Goal: Task Accomplishment & Management: Manage account settings

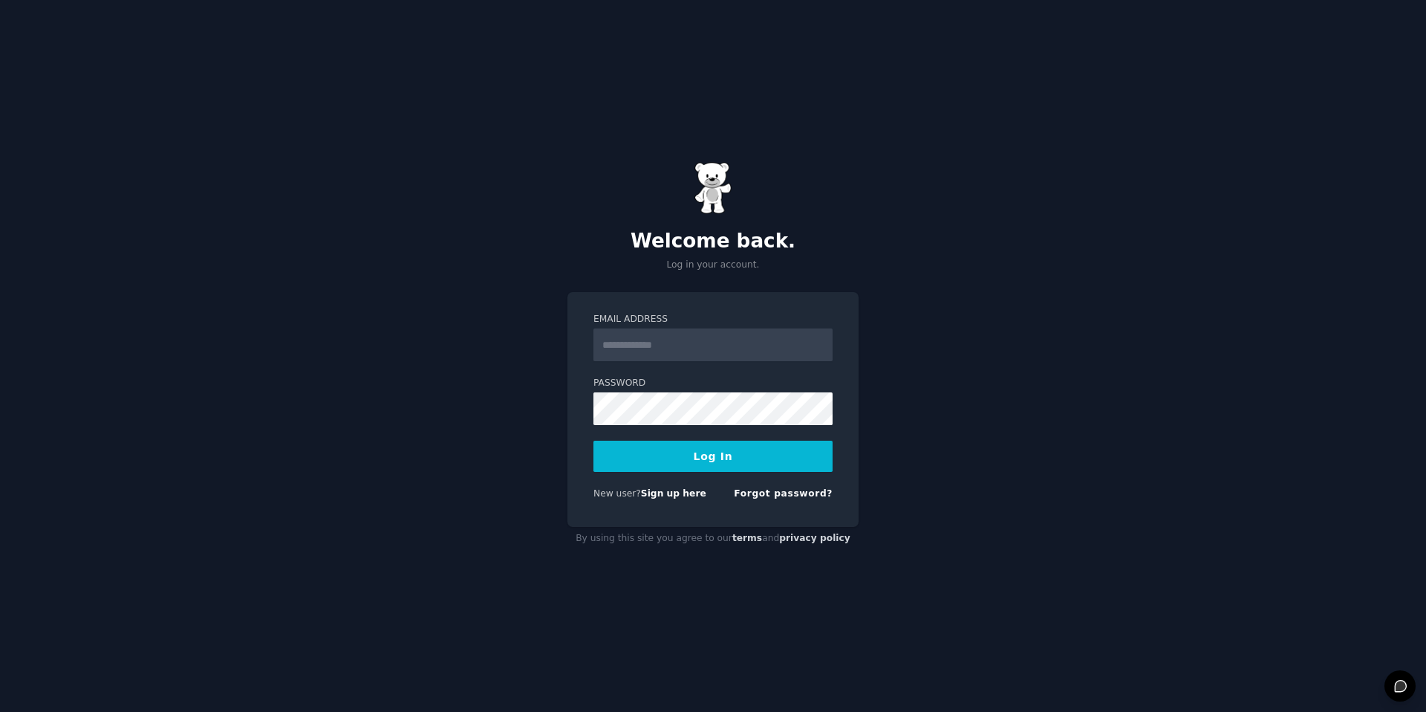
click at [648, 340] on input "Email Address" at bounding box center [712, 344] width 239 height 33
type input "**********"
click at [734, 459] on button "Log In" at bounding box center [712, 455] width 239 height 31
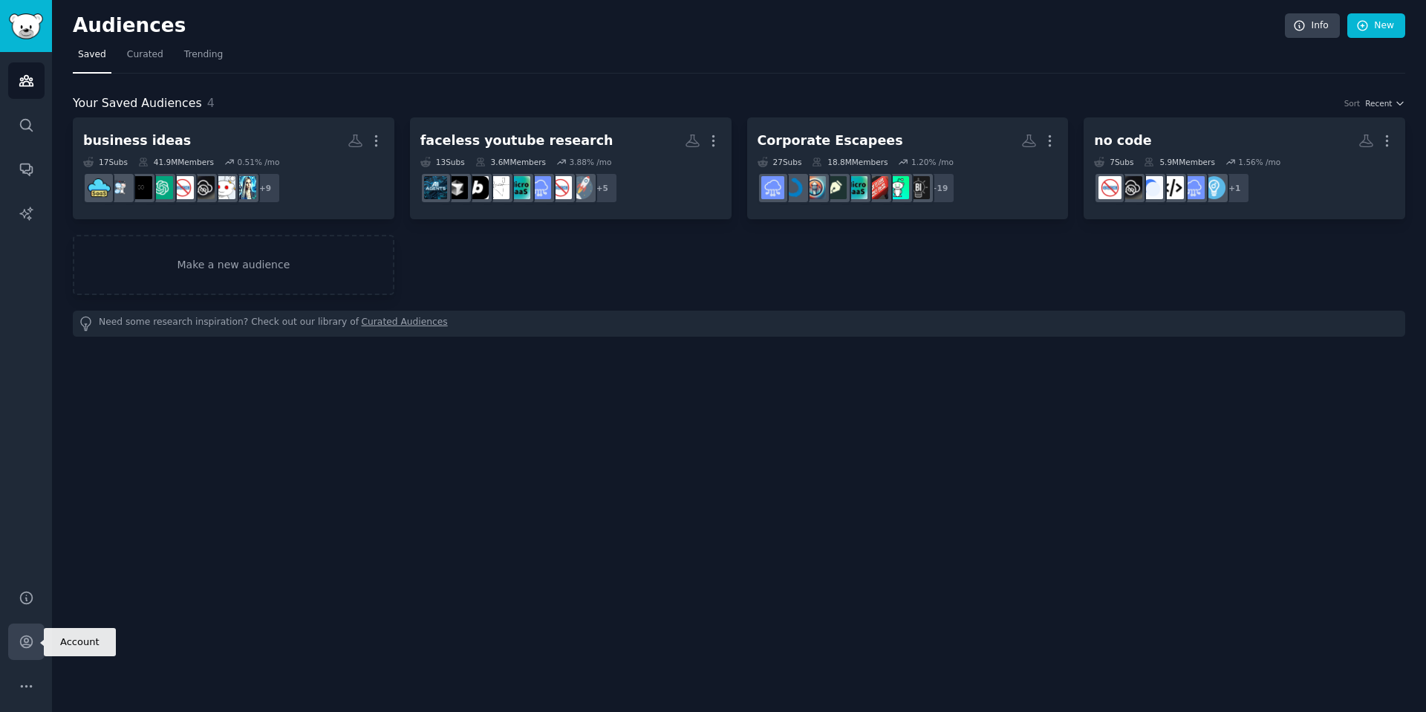
click at [24, 643] on icon "Sidebar" at bounding box center [26, 642] width 12 height 12
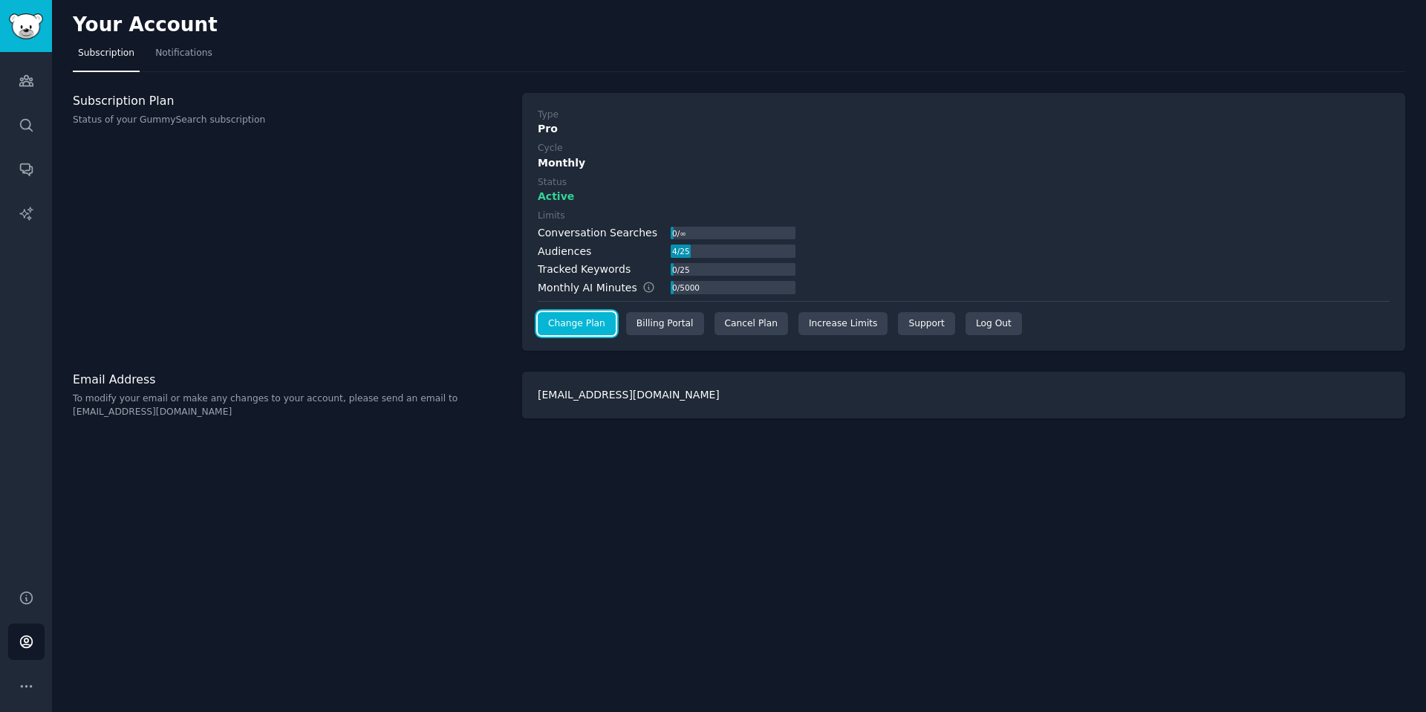
click at [602, 324] on link "Change Plan" at bounding box center [577, 324] width 78 height 24
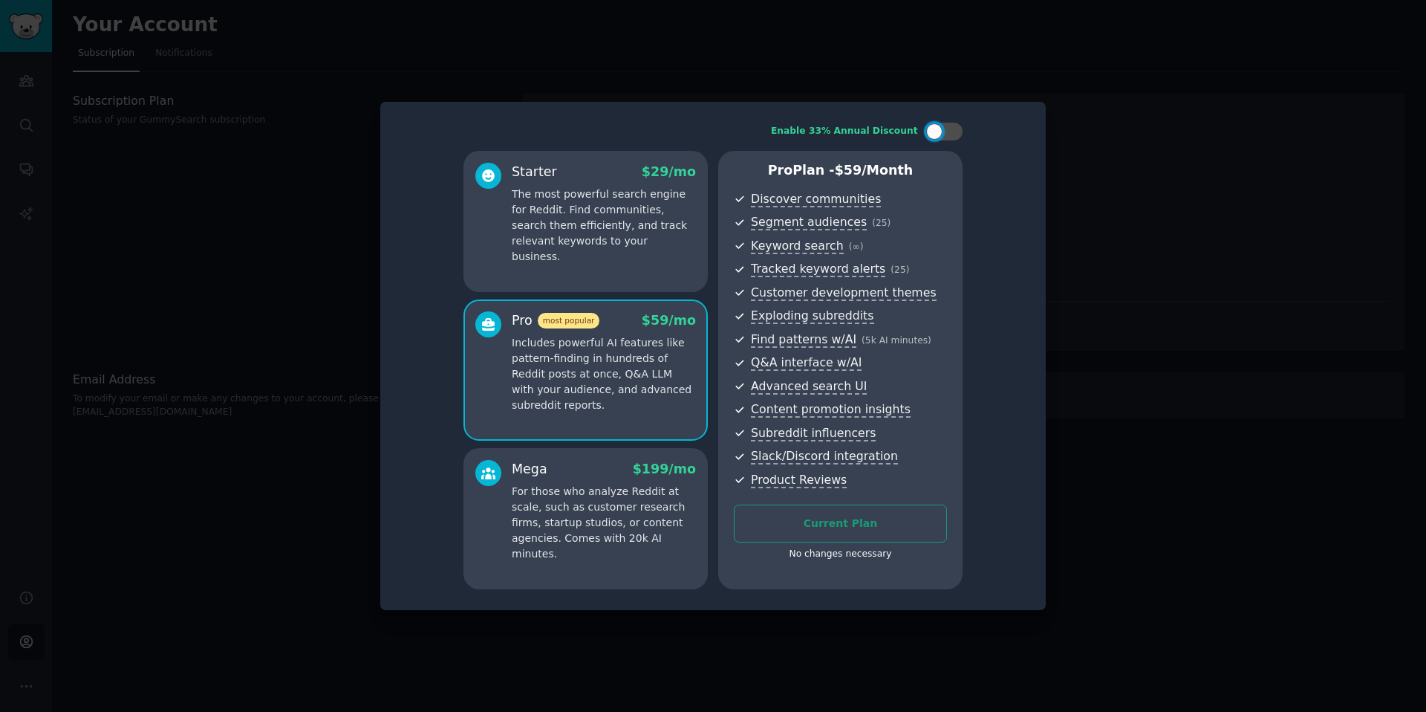
click at [1171, 178] on div at bounding box center [713, 356] width 1426 height 712
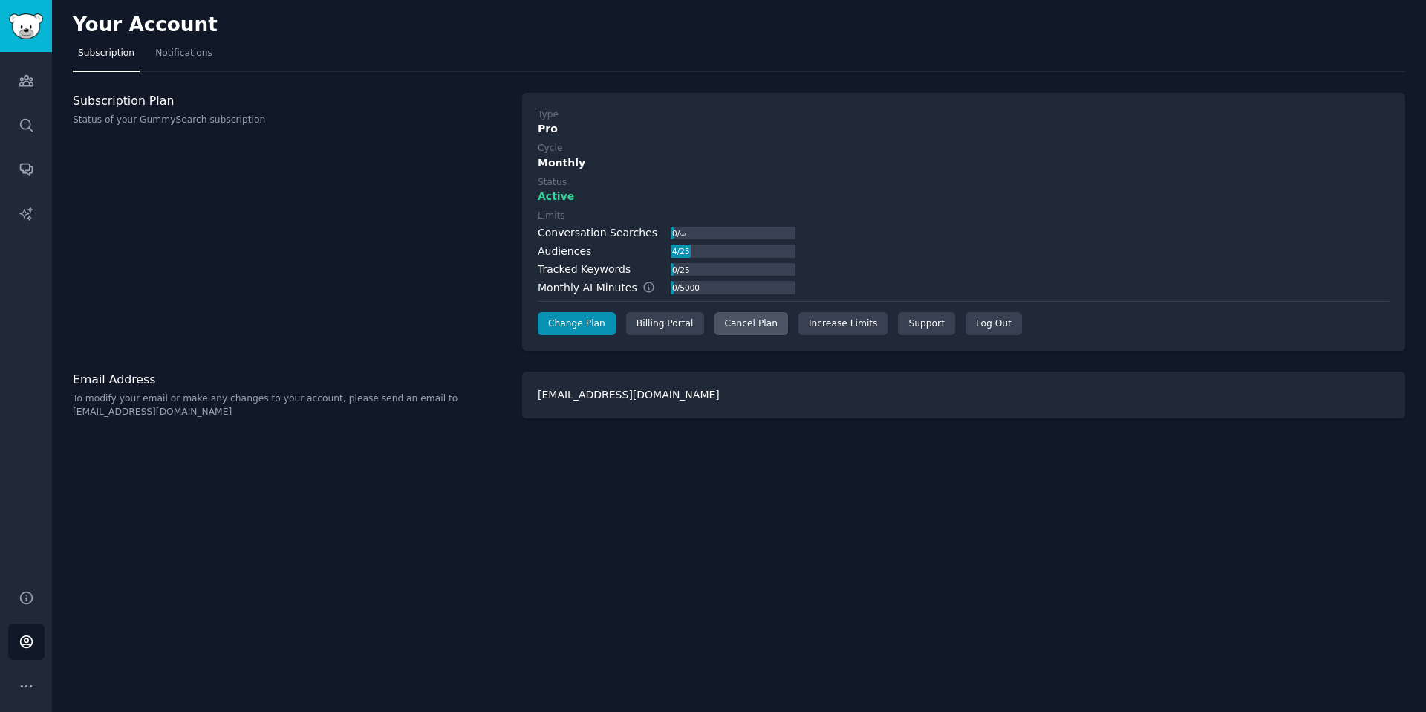
click at [732, 327] on div "Cancel Plan" at bounding box center [752, 324] width 74 height 24
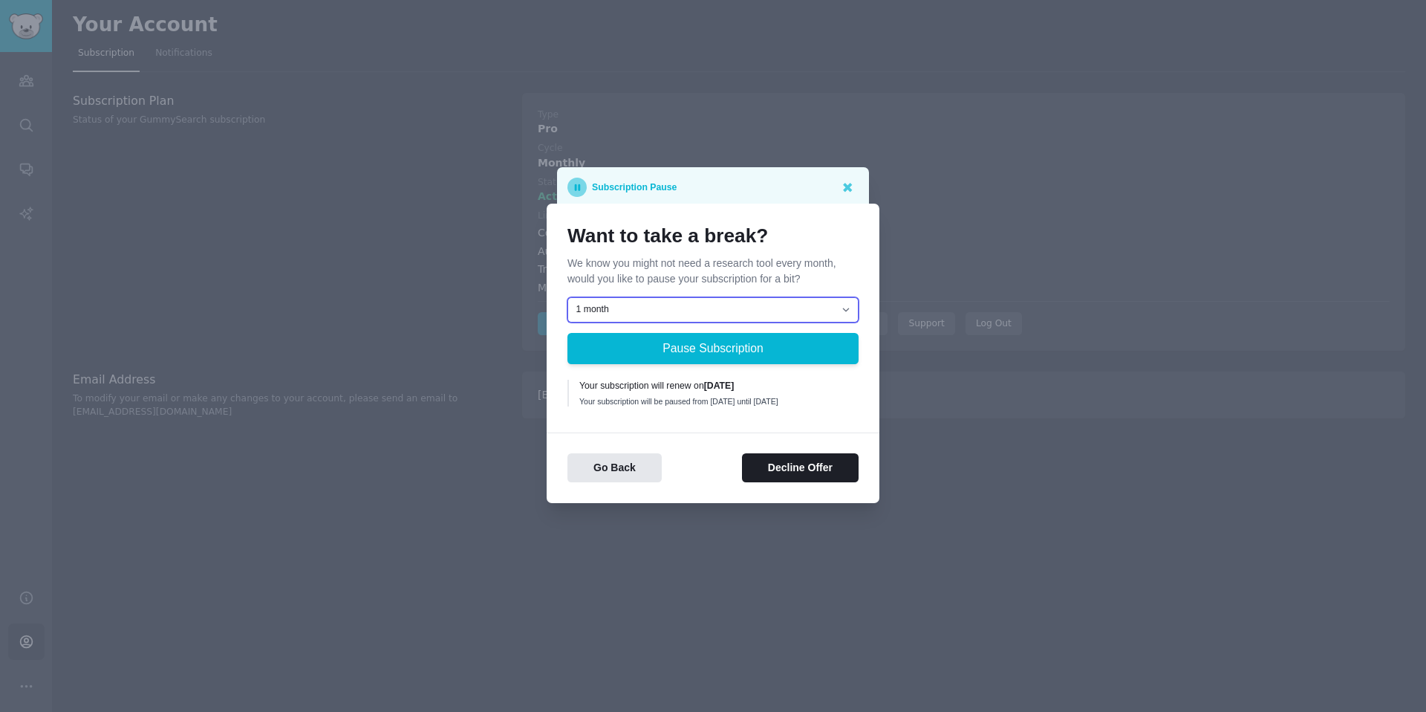
click at [767, 305] on select "1 month 2 months 3 months Choose a custom date to resume" at bounding box center [712, 309] width 291 height 25
click at [781, 474] on button "Decline Offer" at bounding box center [800, 467] width 117 height 29
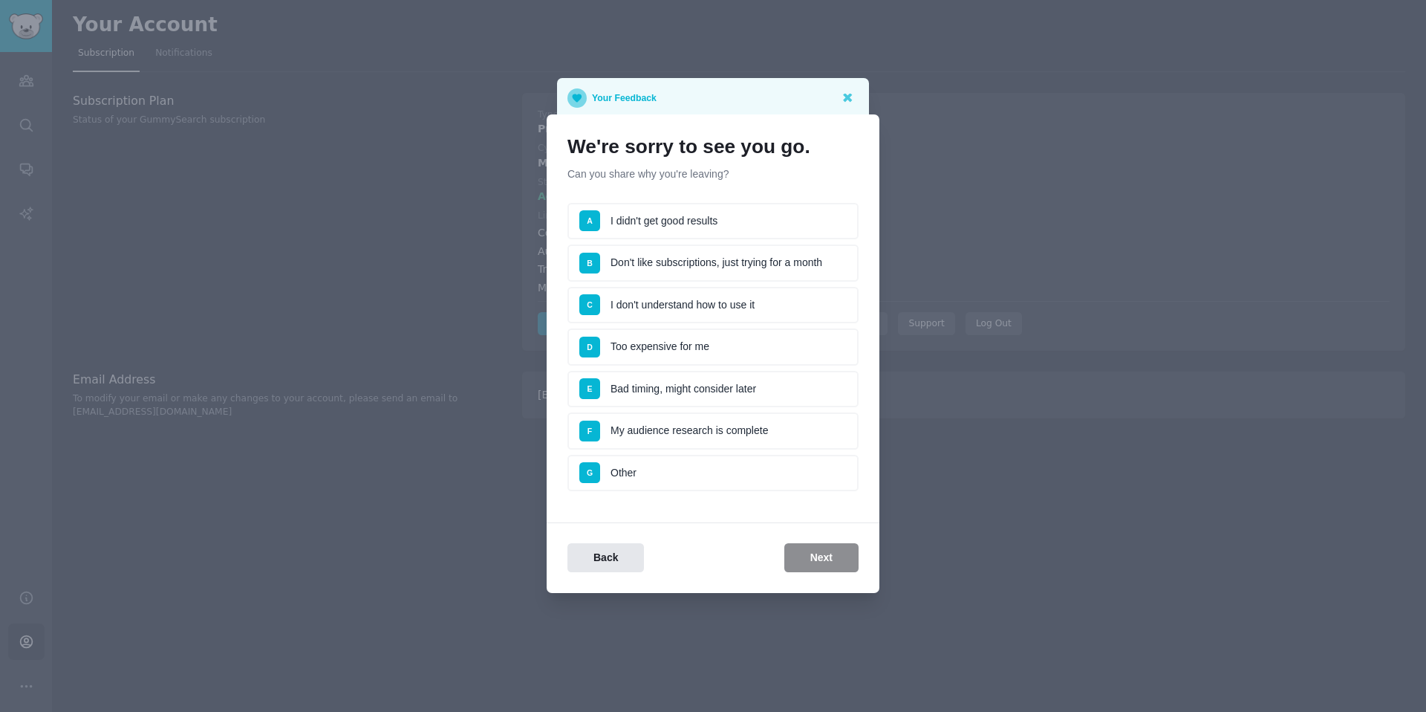
click at [637, 338] on li "D Too expensive for me" at bounding box center [712, 346] width 291 height 37
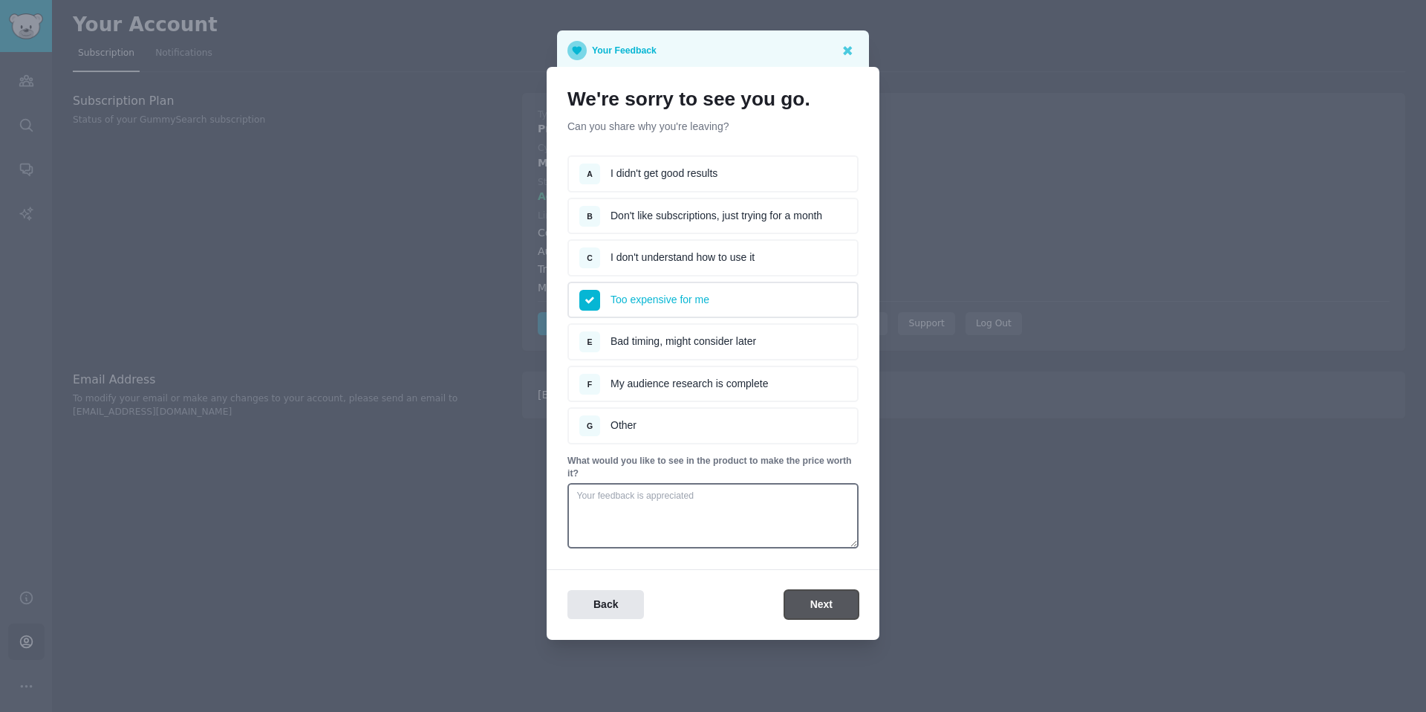
click at [824, 599] on button "Next" at bounding box center [821, 604] width 74 height 29
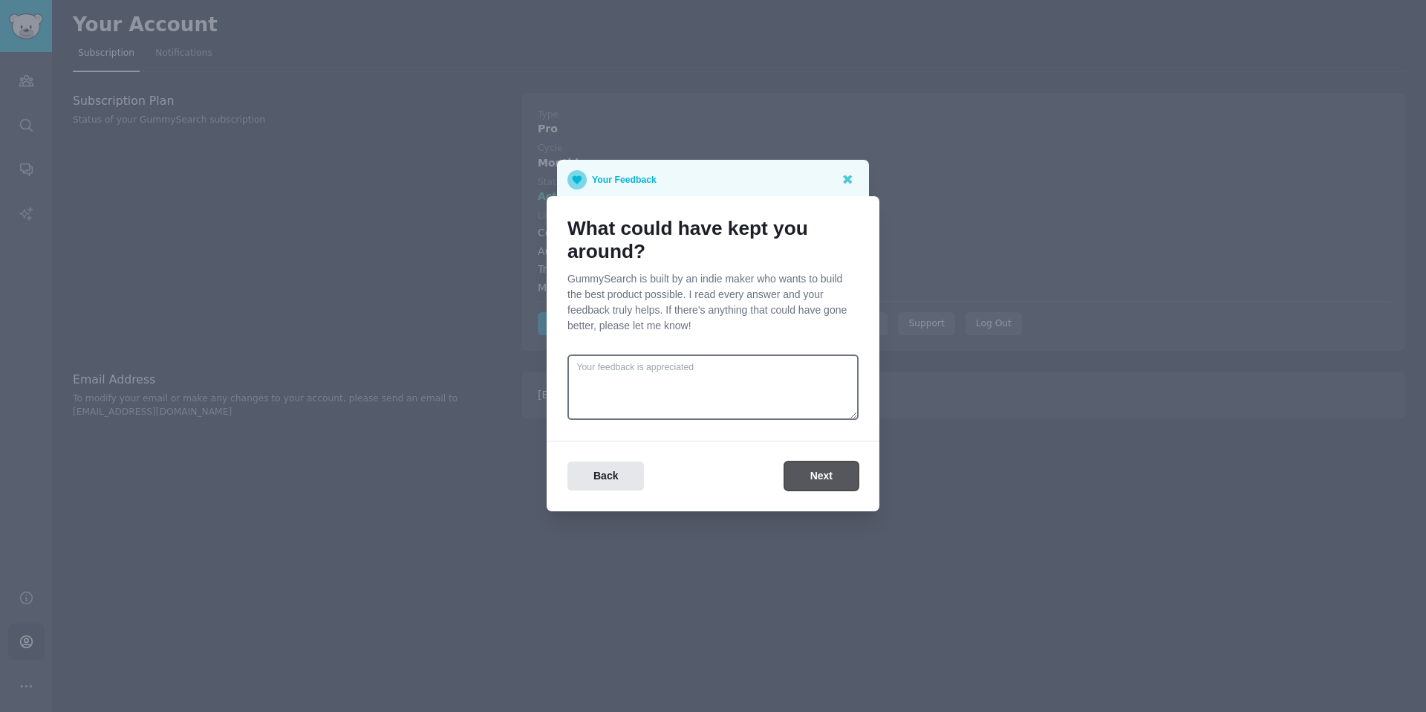
click at [819, 487] on button "Next" at bounding box center [821, 475] width 74 height 29
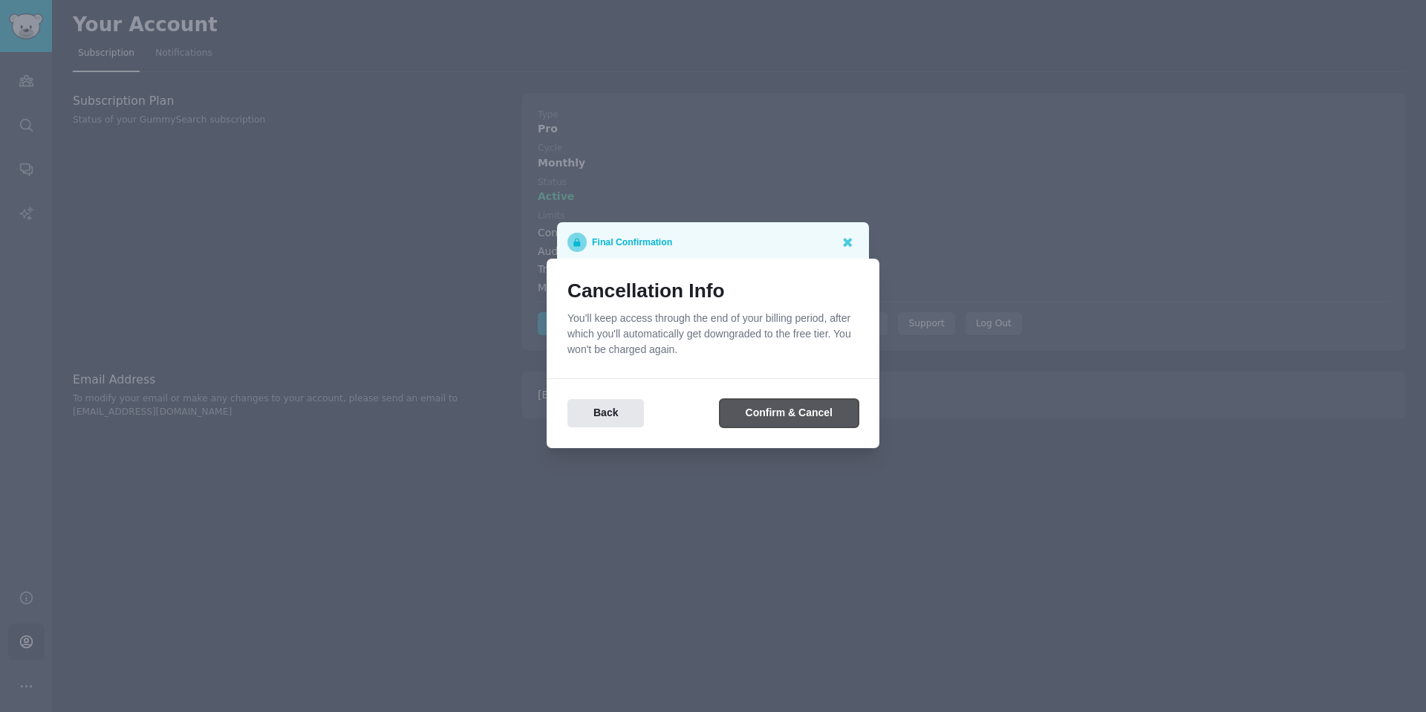
click at [787, 414] on button "Confirm & Cancel" at bounding box center [789, 413] width 139 height 29
